Goal: Task Accomplishment & Management: Use online tool/utility

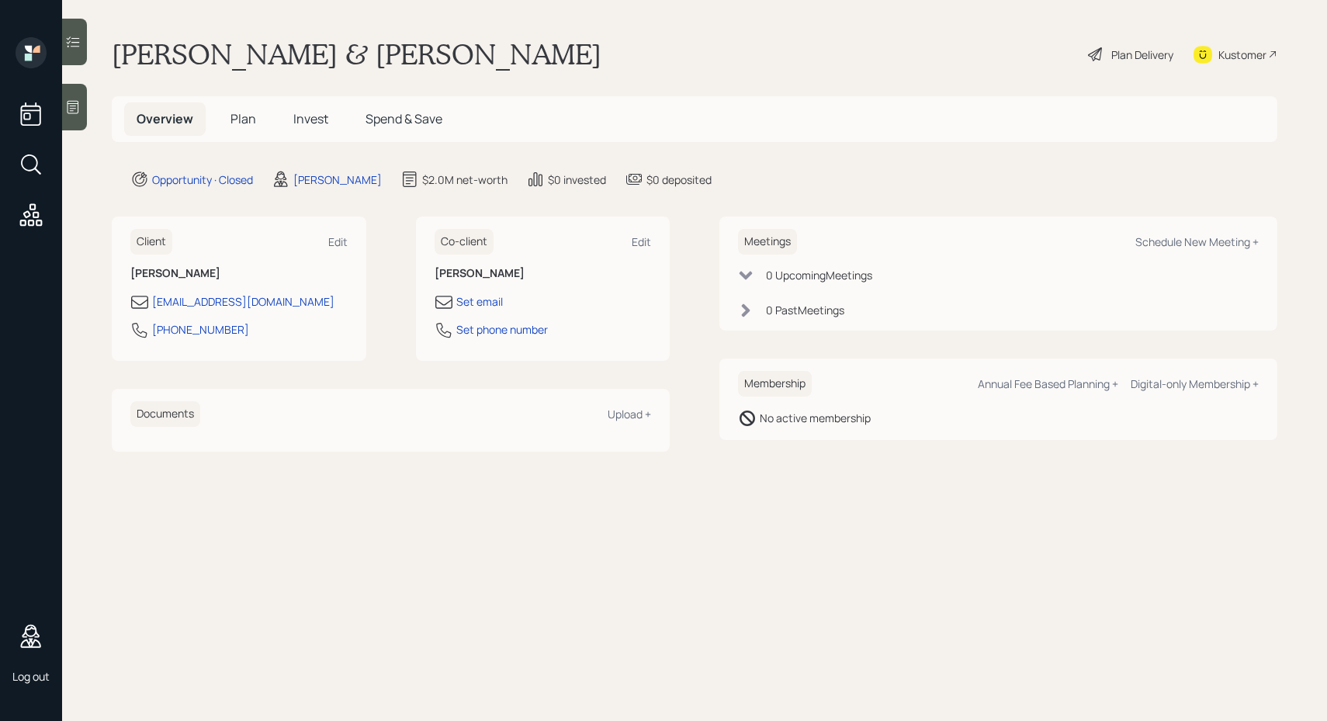
click at [248, 122] on span "Plan" at bounding box center [244, 118] width 26 height 17
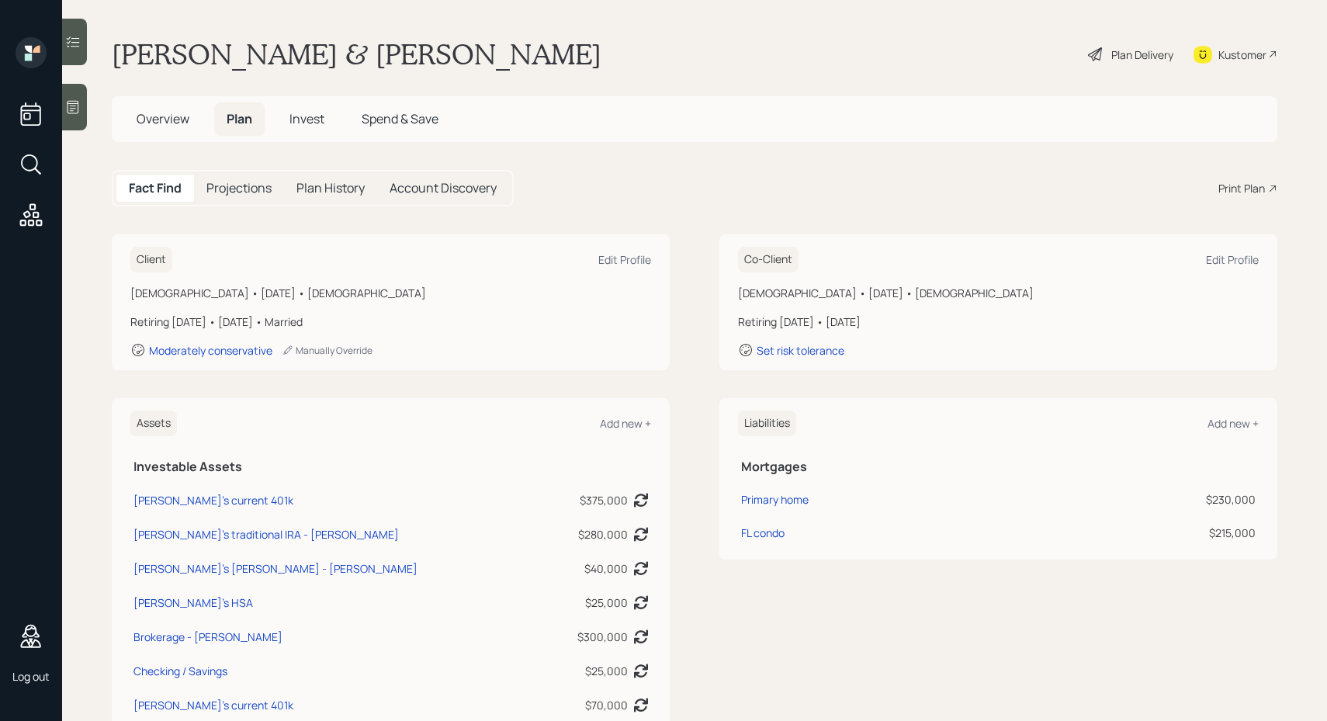
click at [1108, 55] on div "Plan Delivery" at bounding box center [1131, 54] width 88 height 34
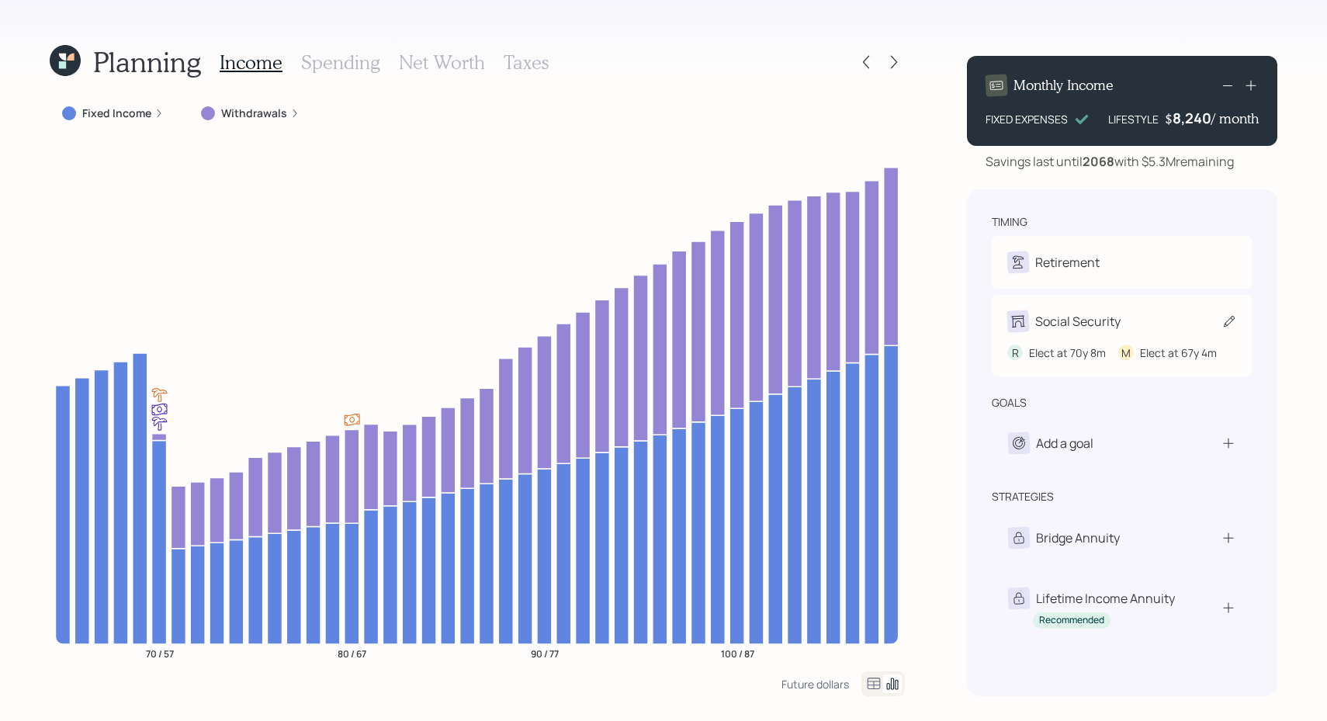
click at [1182, 339] on div "R Elect at 70y 8m M Elect at 67y 4m" at bounding box center [1123, 346] width 230 height 29
select select "8"
select select "4"
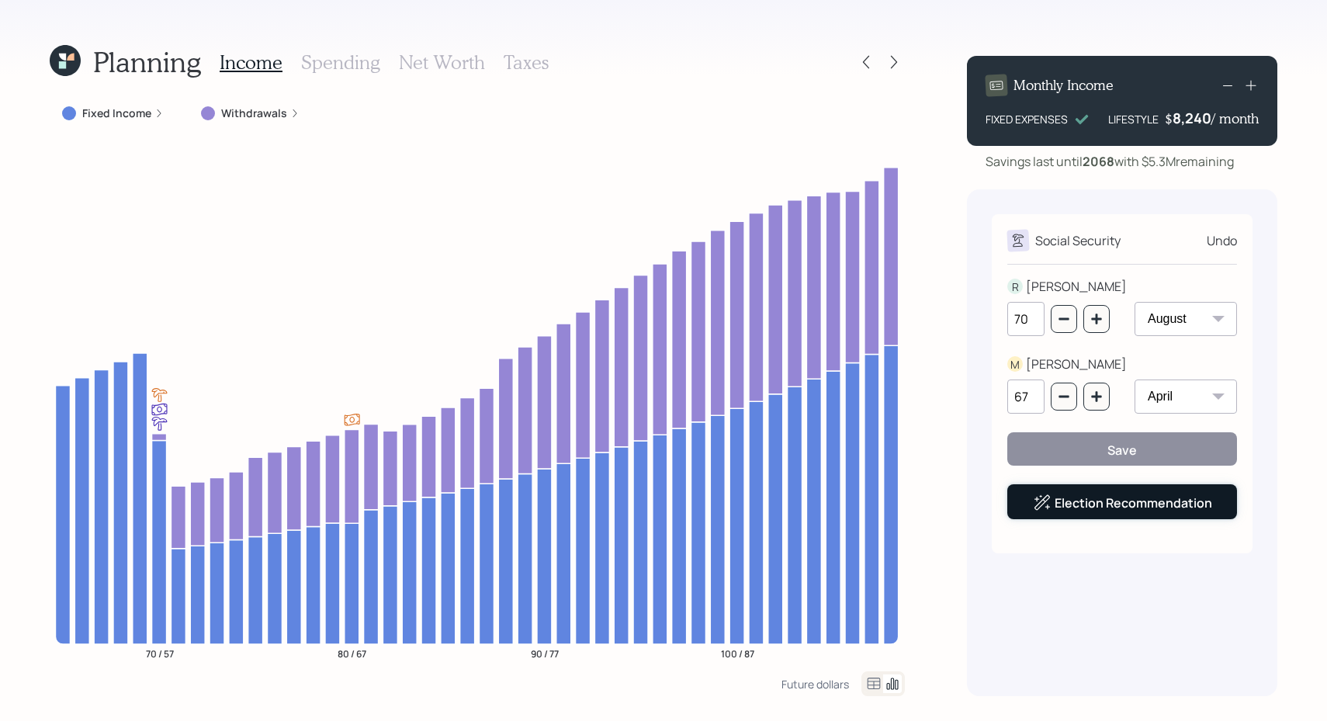
click at [1216, 491] on button "Election Recommendation" at bounding box center [1123, 501] width 230 height 35
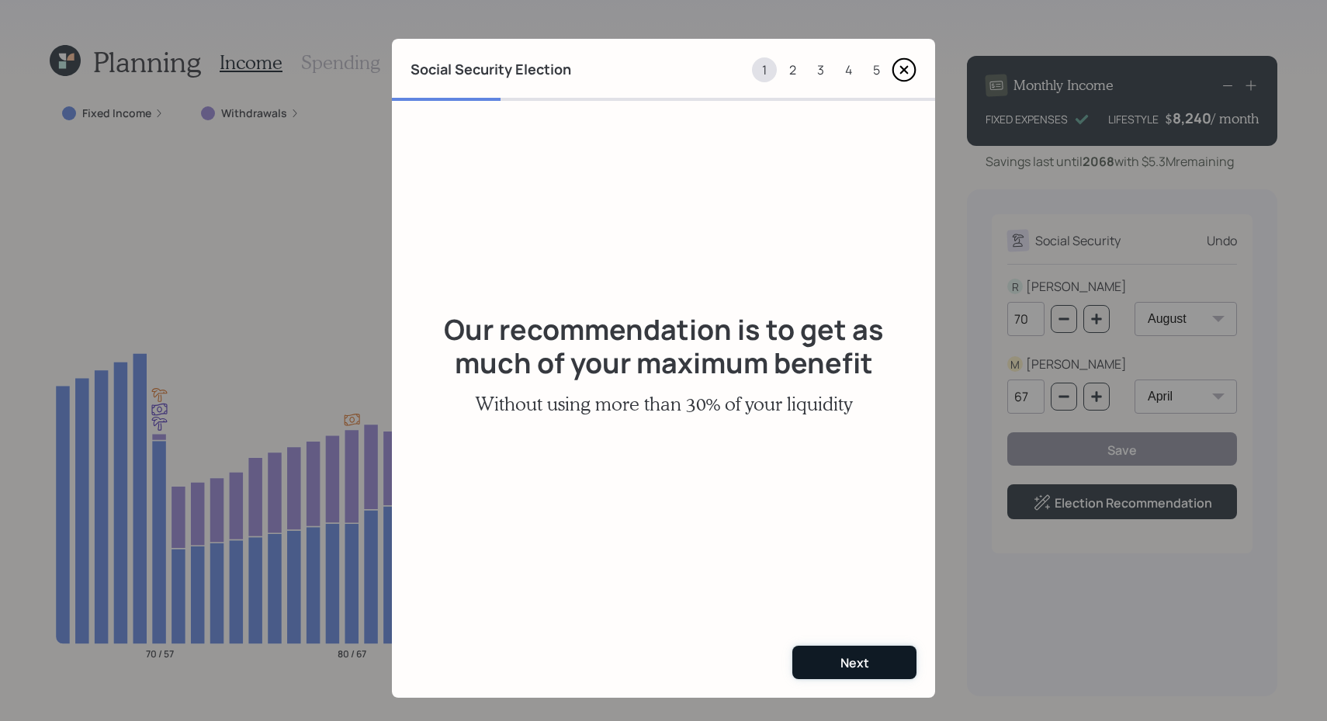
click at [845, 658] on div "Next" at bounding box center [855, 662] width 29 height 17
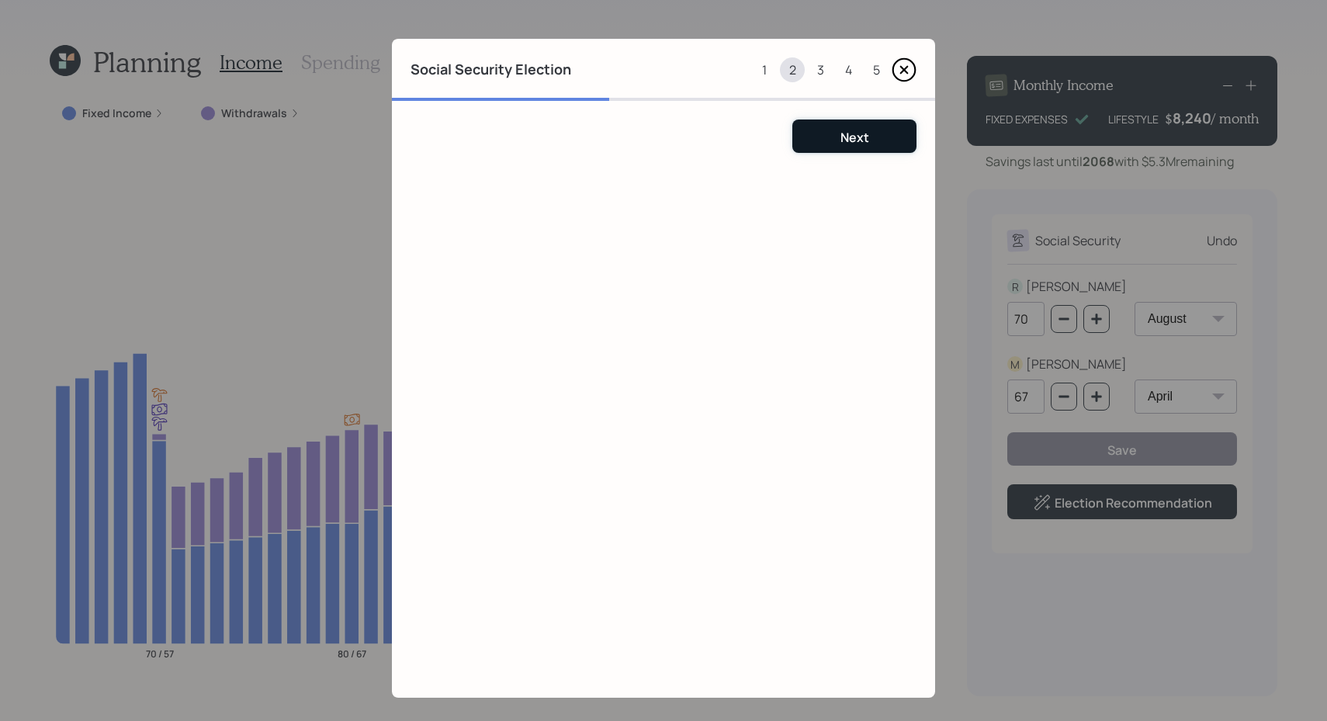
click at [849, 146] on button "Next" at bounding box center [855, 136] width 124 height 33
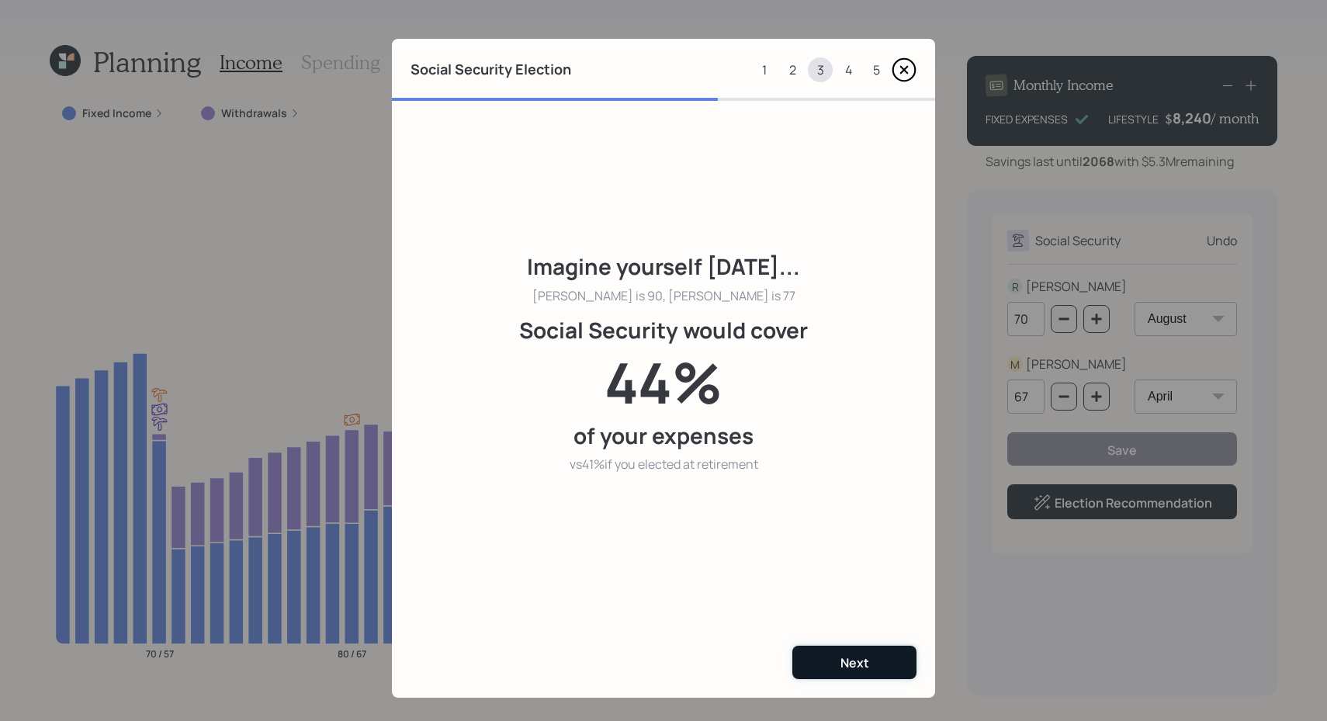
click at [830, 654] on button "Next" at bounding box center [855, 662] width 124 height 33
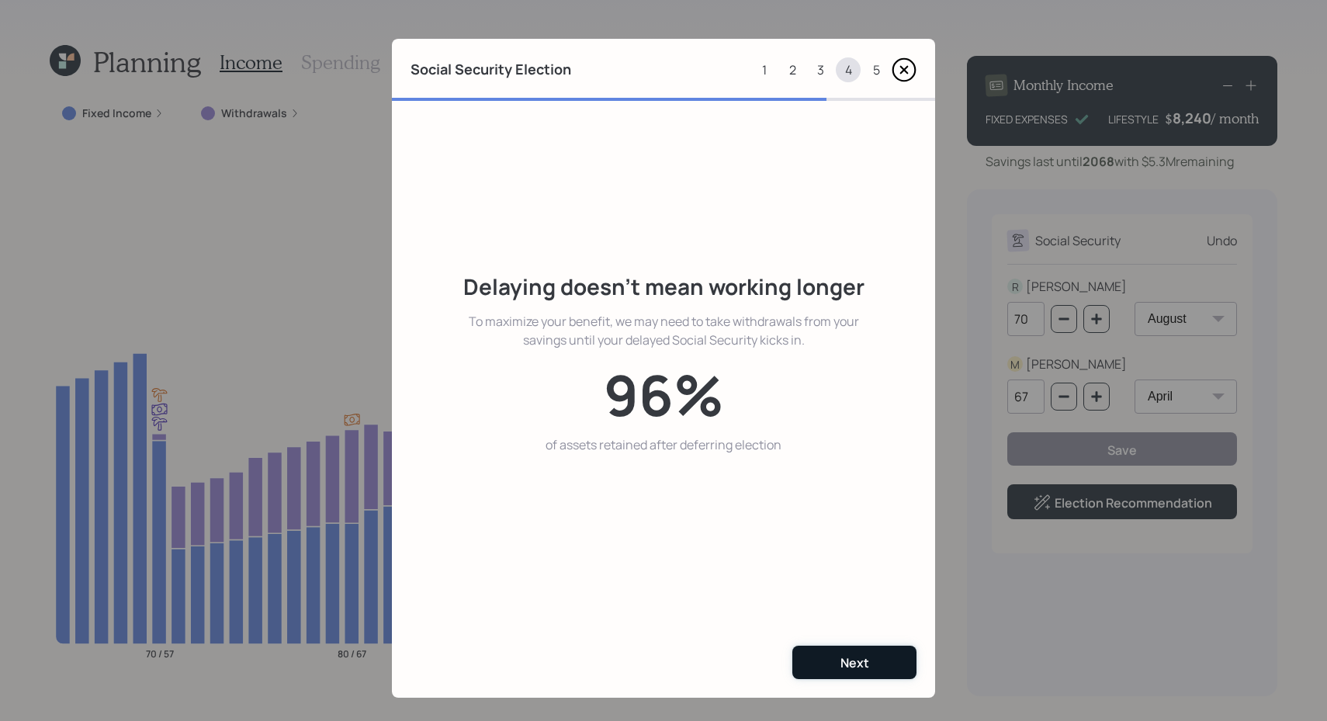
click at [830, 654] on button "Next" at bounding box center [855, 662] width 124 height 33
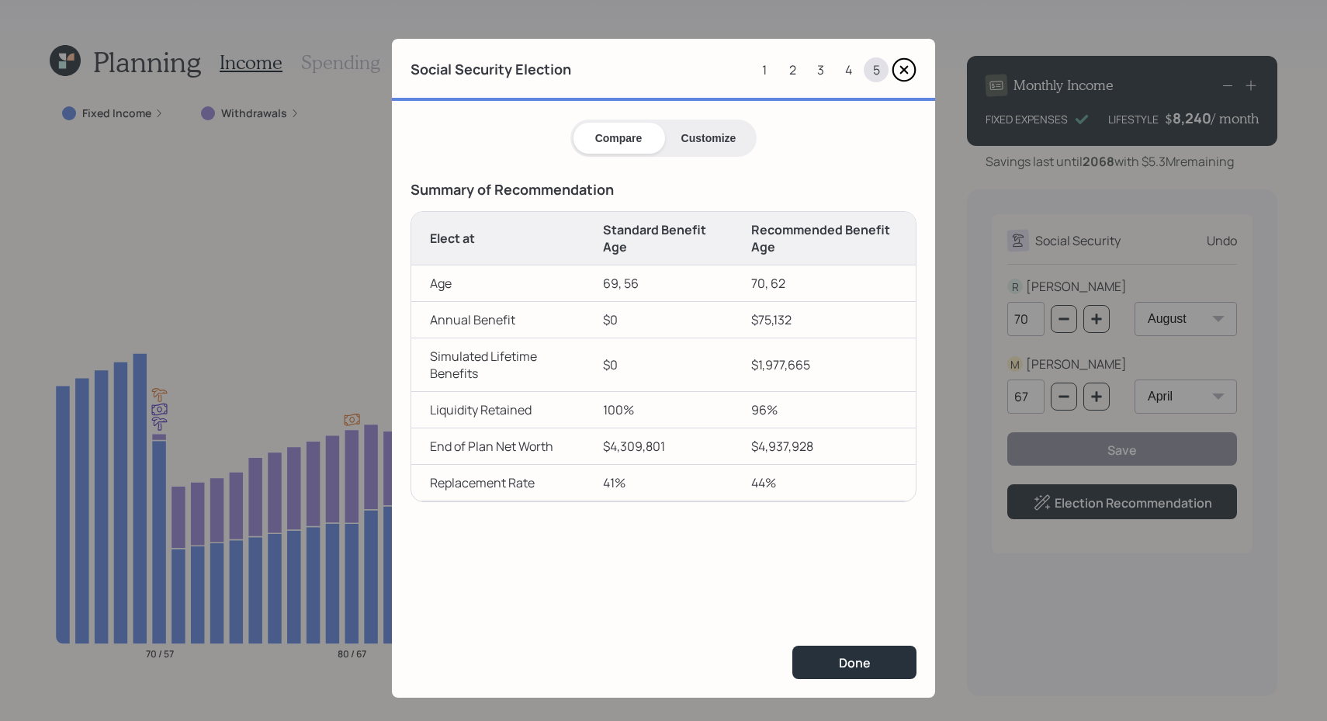
click at [720, 153] on button "Customize" at bounding box center [709, 138] width 90 height 31
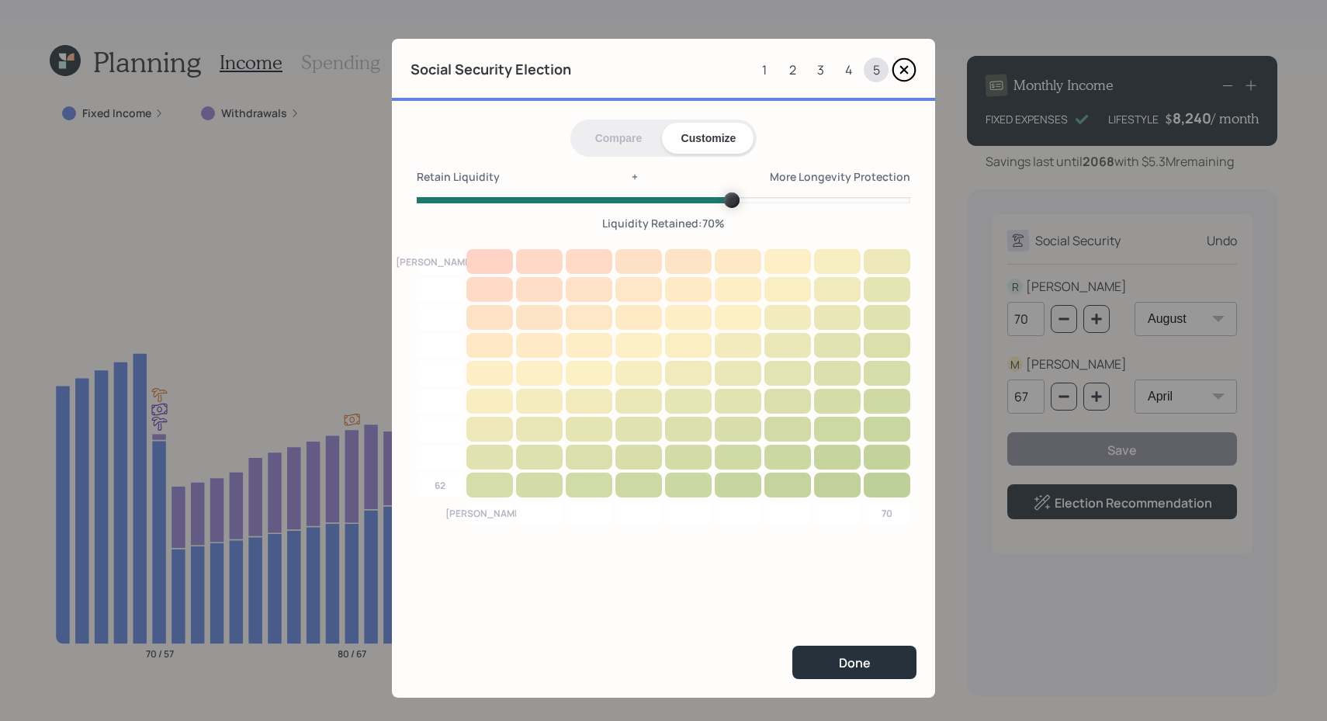
click at [903, 71] on icon at bounding box center [904, 70] width 7 height 7
